Goal: Information Seeking & Learning: Learn about a topic

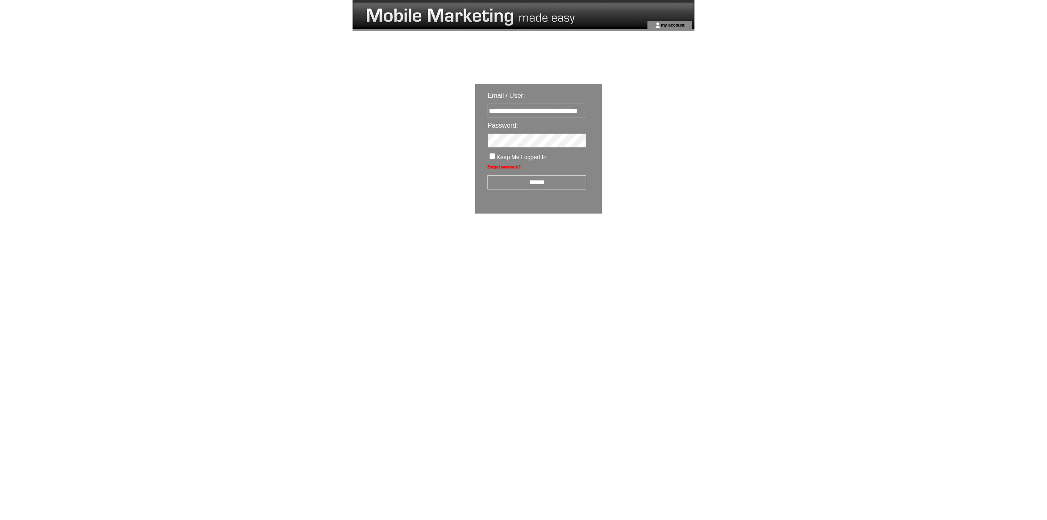
click at [535, 187] on input "******" at bounding box center [537, 182] width 99 height 14
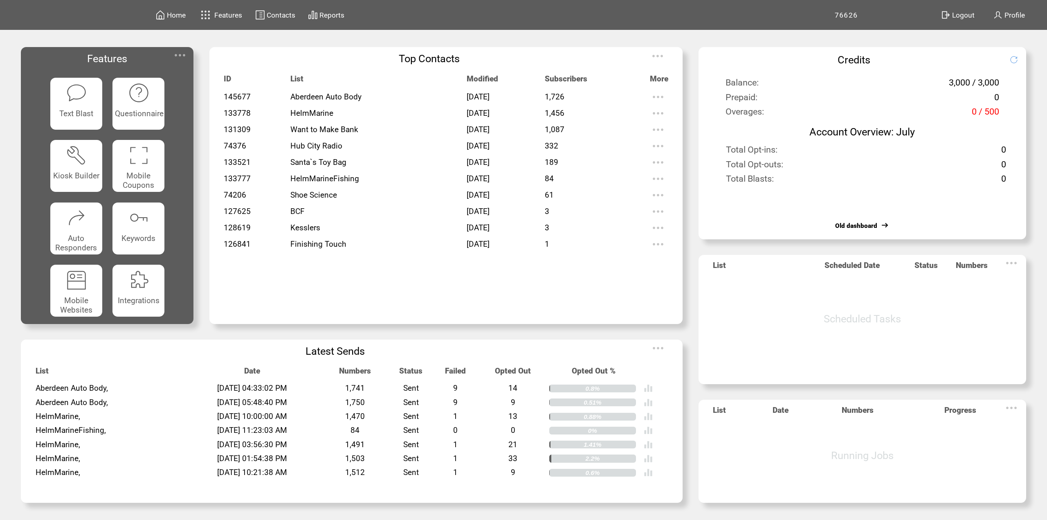
drag, startPoint x: 575, startPoint y: 112, endPoint x: 538, endPoint y: 101, distance: 38.7
click at [537, 104] on tbody "145677 Aberdeen Auto Body Feb 18, 2025 1,726 133778 HelmMarine Dec 07, 2023 1,4…" at bounding box center [446, 199] width 445 height 220
click at [542, 97] on td "Feb 18, 2025" at bounding box center [506, 97] width 78 height 16
drag, startPoint x: 574, startPoint y: 114, endPoint x: 551, endPoint y: 97, distance: 28.4
click at [551, 97] on tbody "145677 Aberdeen Auto Body Feb 18, 2025 1,726 133778 HelmMarine Dec 07, 2023 1,4…" at bounding box center [446, 199] width 445 height 220
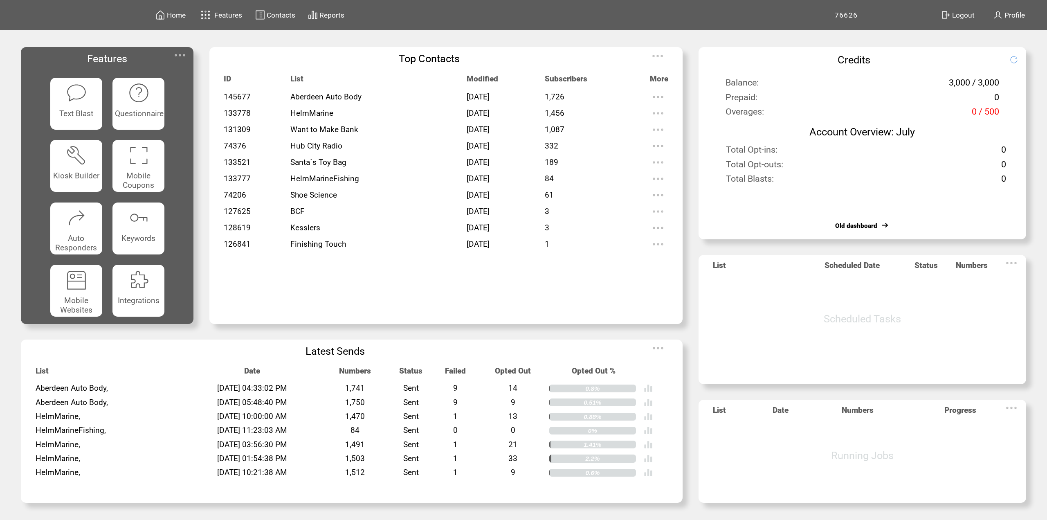
click at [545, 97] on td "Feb 18, 2025" at bounding box center [506, 97] width 78 height 16
drag, startPoint x: 576, startPoint y: 115, endPoint x: 548, endPoint y: 94, distance: 34.9
click at [548, 94] on tbody "145677 Aberdeen Auto Body Feb 18, 2025 1,726 133778 HelmMarine Dec 07, 2023 1,4…" at bounding box center [446, 199] width 445 height 220
click at [545, 101] on td "Feb 18, 2025" at bounding box center [506, 97] width 78 height 16
click at [565, 110] on span "1,456" at bounding box center [555, 112] width 20 height 9
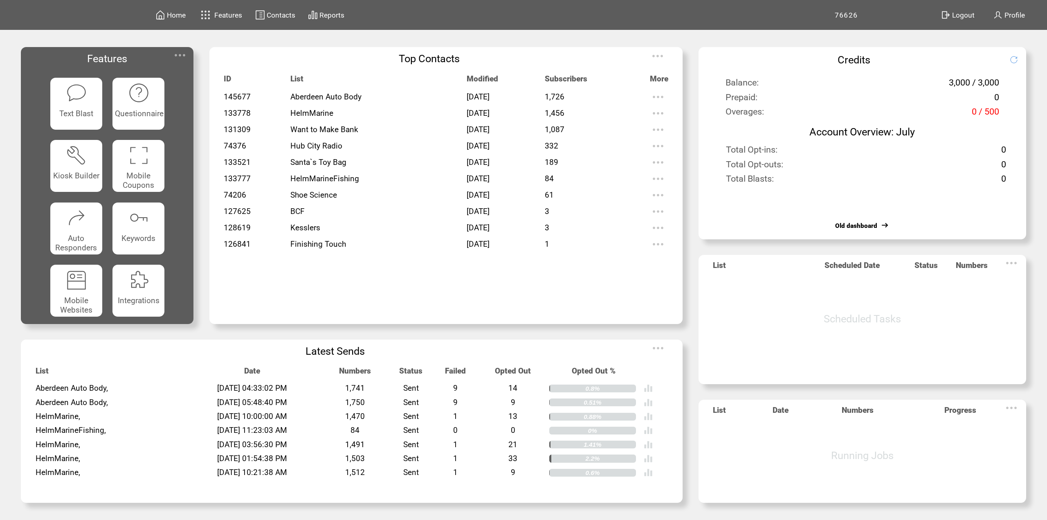
click at [545, 102] on td "Feb 18, 2025" at bounding box center [506, 97] width 78 height 16
click at [565, 115] on span "1,456" at bounding box center [555, 112] width 20 height 9
click at [565, 111] on span "1,456" at bounding box center [555, 112] width 20 height 9
drag, startPoint x: 995, startPoint y: 83, endPoint x: 914, endPoint y: 82, distance: 81.4
click at [914, 82] on td "3,000 / 3,000" at bounding box center [922, 82] width 155 height 11
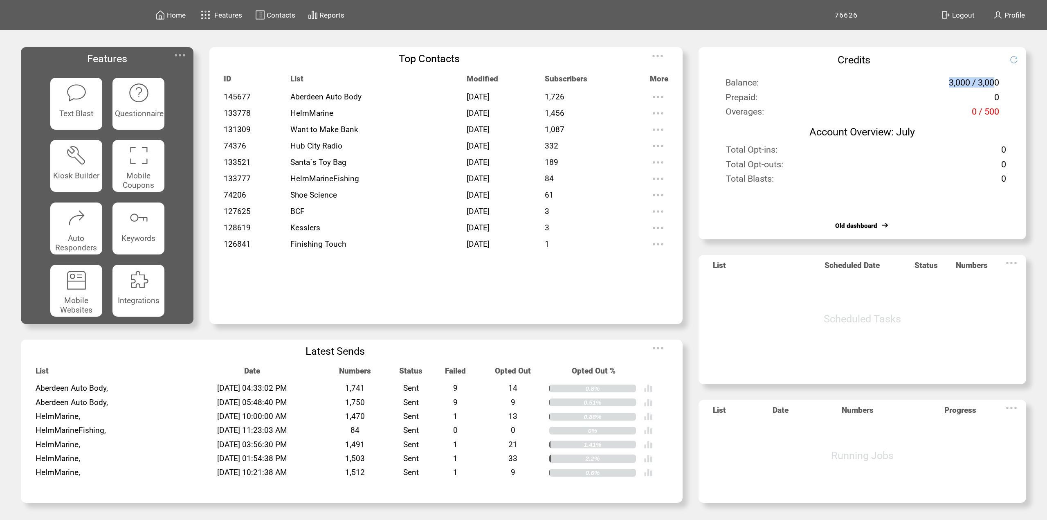
drag, startPoint x: 914, startPoint y: 84, endPoint x: 914, endPoint y: 76, distance: 8.2
click at [915, 83] on td "3,000 / 3,000" at bounding box center [922, 82] width 155 height 11
click at [961, 129] on td "Account Overview: July" at bounding box center [863, 130] width 328 height 18
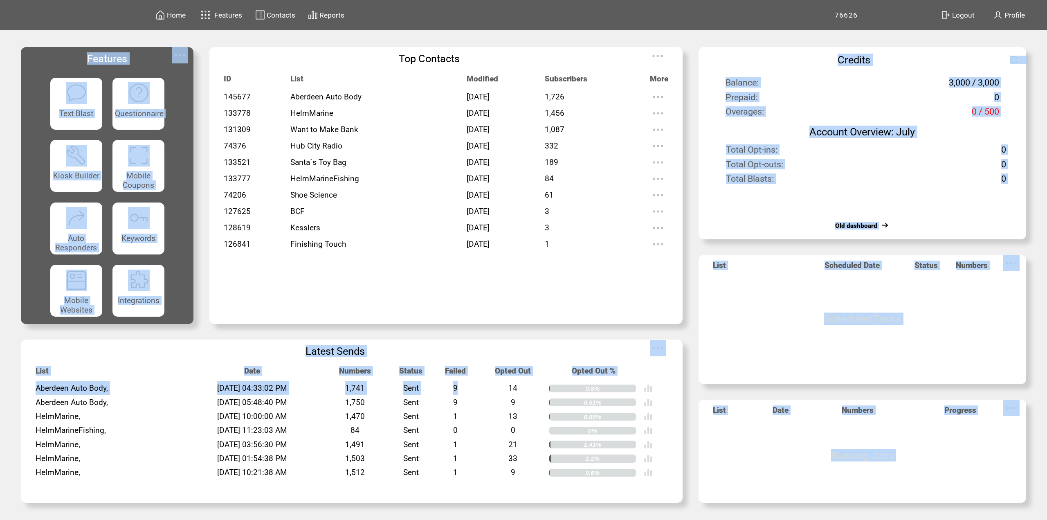
drag, startPoint x: 485, startPoint y: 391, endPoint x: 182, endPoint y: 404, distance: 303.1
click at [20, 390] on div "Home Features Contacts Reports 76626" at bounding box center [523, 260] width 1047 height 520
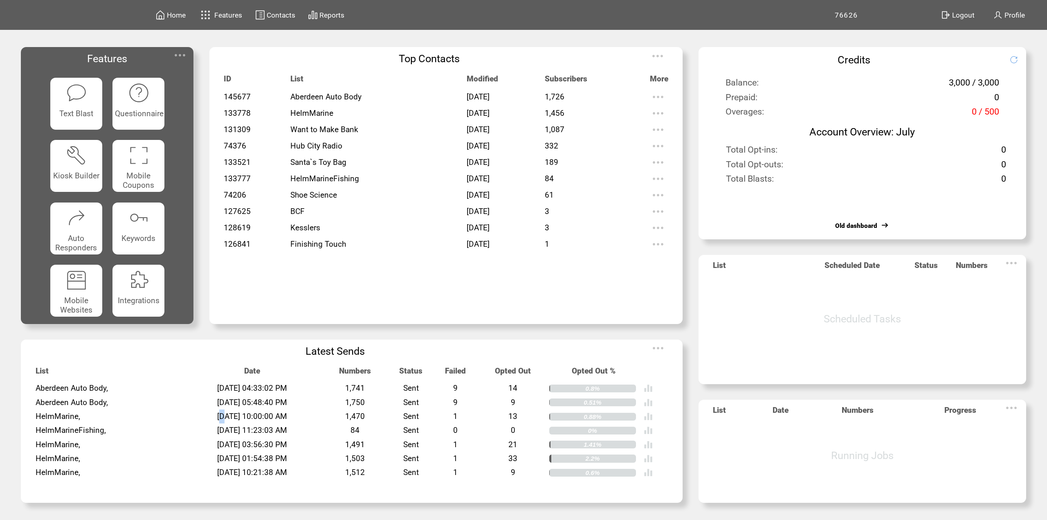
click at [223, 412] on span "02/01/2025 10:00:00 AM" at bounding box center [252, 416] width 70 height 9
click at [253, 396] on td "02/21/2025 05:48:40 PM" at bounding box center [252, 403] width 141 height 14
click at [239, 17] on span "Features" at bounding box center [228, 15] width 28 height 8
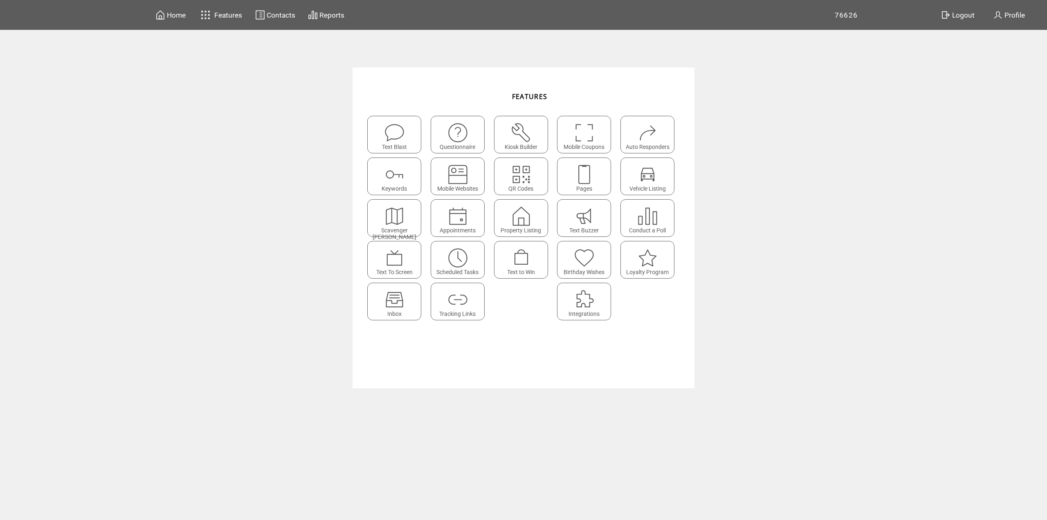
click at [534, 221] on featureicon at bounding box center [521, 212] width 53 height 18
click at [444, 144] on span "Questionnaire" at bounding box center [458, 147] width 36 height 7
drag, startPoint x: 666, startPoint y: 354, endPoint x: 347, endPoint y: 153, distance: 377.0
click at [347, 153] on form "FEATURES Text Blast Questionnaire Kiosk Builder Mobile Coupons Auto Responders …" at bounding box center [523, 228] width 1047 height 321
click at [323, 288] on form "FEATURES Text Blast Questionnaire Kiosk Builder Mobile Coupons Auto Responders …" at bounding box center [523, 228] width 1047 height 321
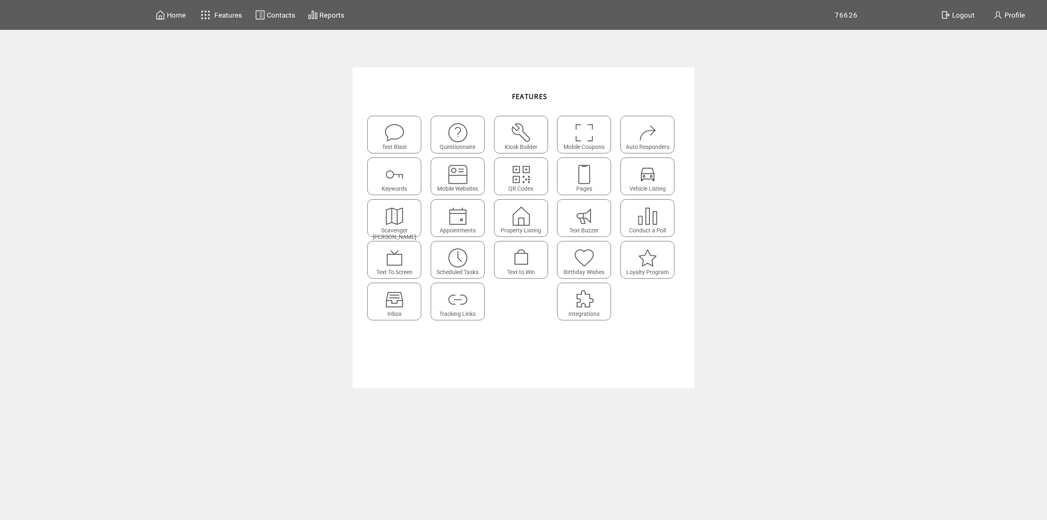
click at [579, 394] on content "FEATURES Text Blast Questionnaire Kiosk Builder Mobile Coupons Auto Responders …" at bounding box center [523, 294] width 1047 height 453
drag, startPoint x: 664, startPoint y: 356, endPoint x: 324, endPoint y: 110, distance: 419.4
click at [324, 110] on form "FEATURES Text Blast Questionnaire Kiosk Builder Mobile Coupons Auto Responders …" at bounding box center [523, 228] width 1047 height 321
click at [316, 115] on form "FEATURES Text Blast Questionnaire Kiosk Builder Mobile Coupons Auto Responders …" at bounding box center [523, 228] width 1047 height 321
click at [649, 354] on td "Text Blast Questionnaire Kiosk Builder Mobile Coupons Auto Responders Keywords …" at bounding box center [523, 238] width 317 height 275
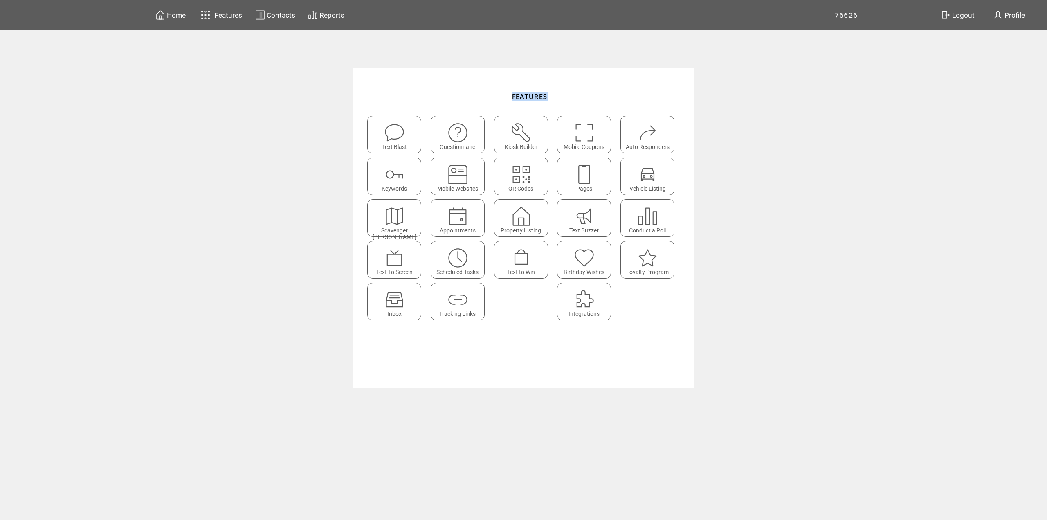
click at [651, 352] on td "Text Blast Questionnaire Kiosk Builder Mobile Coupons Auto Responders Keywords …" at bounding box center [523, 238] width 317 height 275
drag, startPoint x: 654, startPoint y: 338, endPoint x: 654, endPoint y: 332, distance: 6.1
click at [655, 338] on td "Text Blast Questionnaire Kiosk Builder Mobile Coupons Auto Responders Keywords …" at bounding box center [523, 238] width 317 height 275
click at [654, 331] on td "Text Blast Questionnaire Kiosk Builder Mobile Coupons Auto Responders Keywords …" at bounding box center [523, 238] width 317 height 275
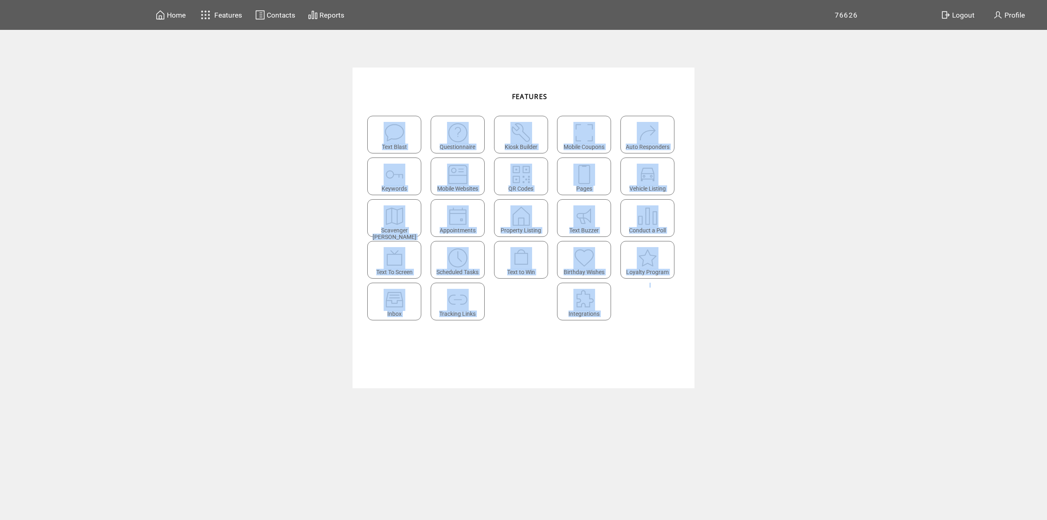
click at [655, 330] on td "Text Blast Questionnaire Kiosk Builder Mobile Coupons Auto Responders Keywords …" at bounding box center [523, 238] width 317 height 275
